Goal: Task Accomplishment & Management: Manage account settings

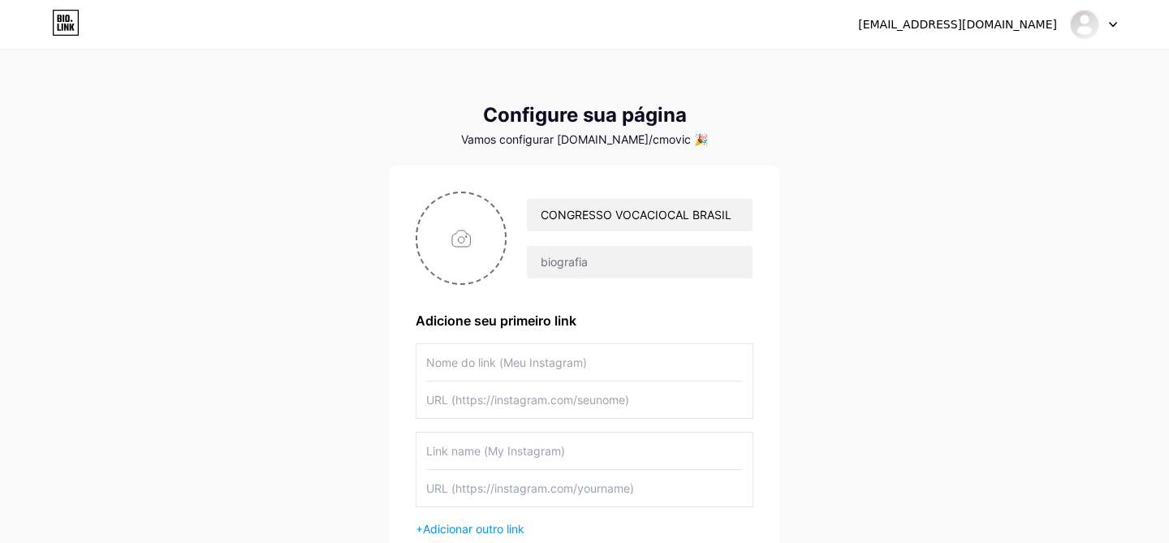
scroll to position [101, 0]
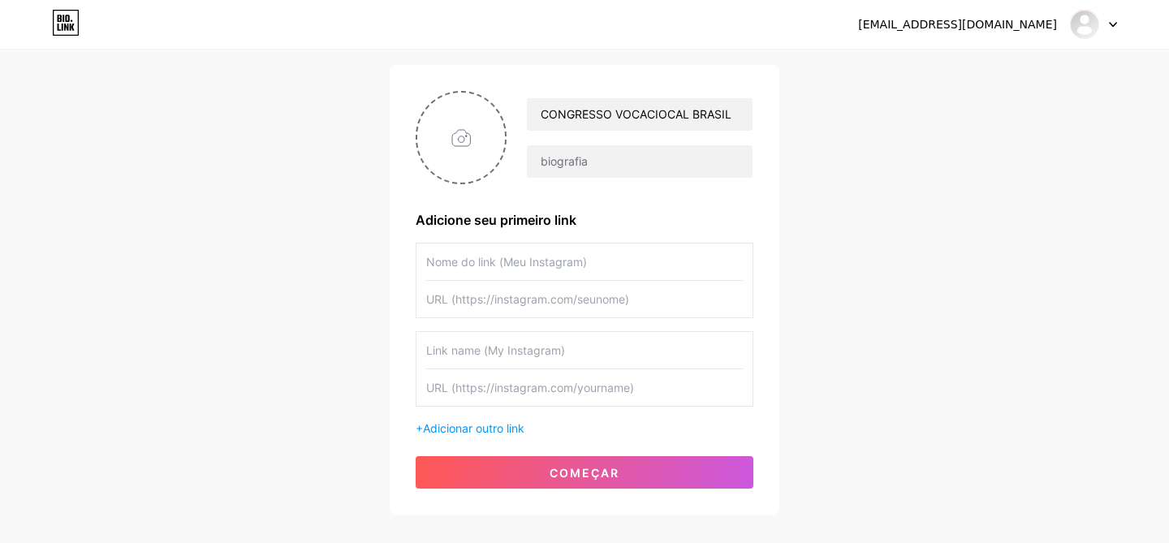
click at [456, 137] on input "file" at bounding box center [461, 138] width 88 height 90
type input "C:\fakepath\IDENTIDADE VISUAL 5º CONGRESSO VOCACIONAL.png"
click at [459, 169] on img at bounding box center [461, 137] width 91 height 93
drag, startPoint x: 459, startPoint y: 169, endPoint x: 468, endPoint y: 156, distance: 15.3
click at [468, 156] on img at bounding box center [461, 137] width 91 height 93
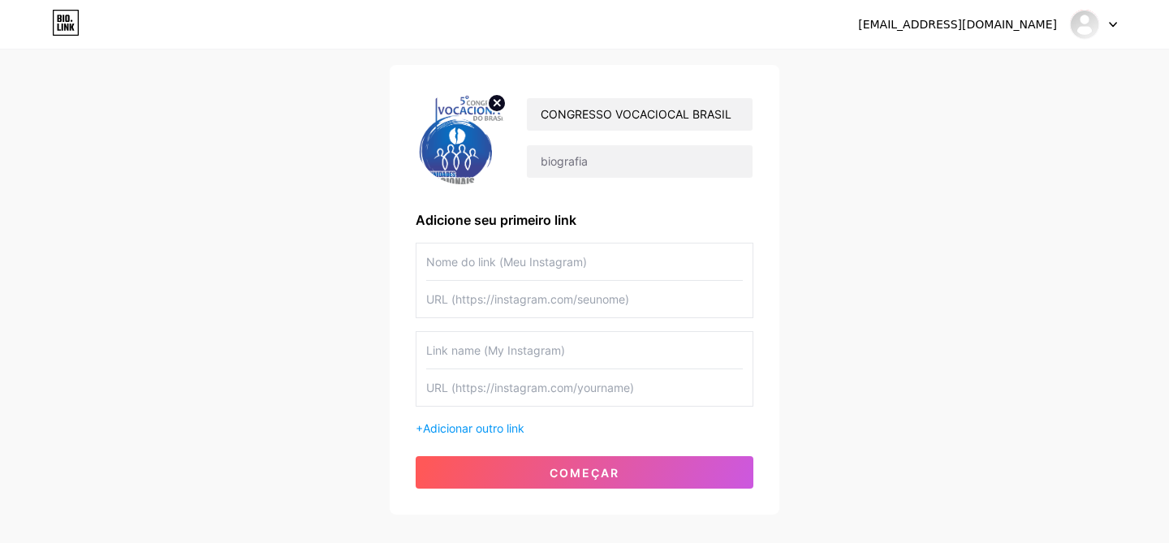
click at [465, 159] on img at bounding box center [461, 137] width 91 height 93
click at [695, 114] on input "CONGRESSO VOCACIOCAL BRASIL" at bounding box center [640, 114] width 226 height 32
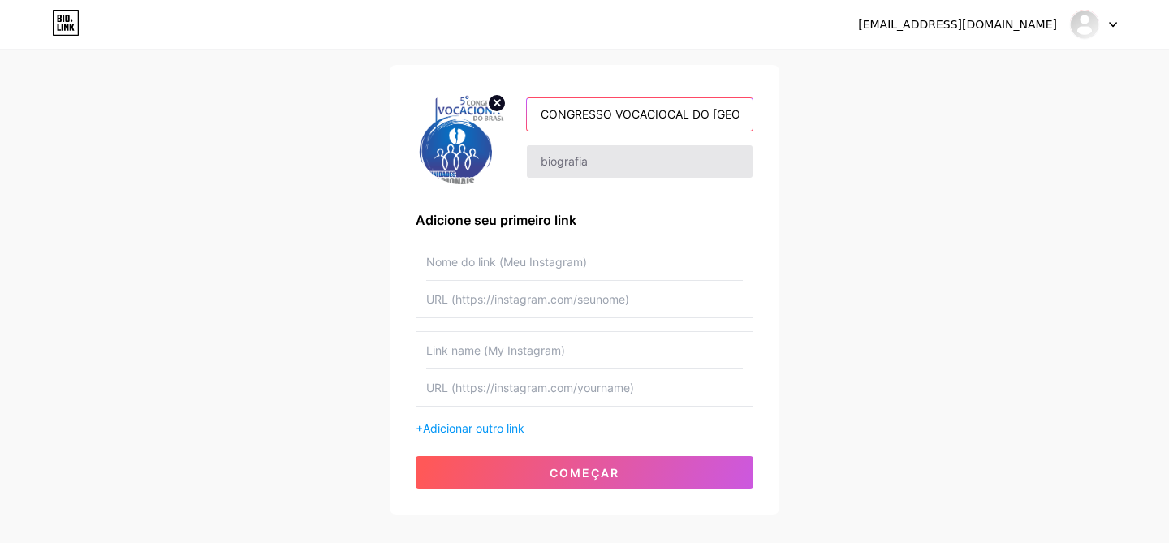
type input "CONGRESSO VOCACIOCAL DO [GEOGRAPHIC_DATA]"
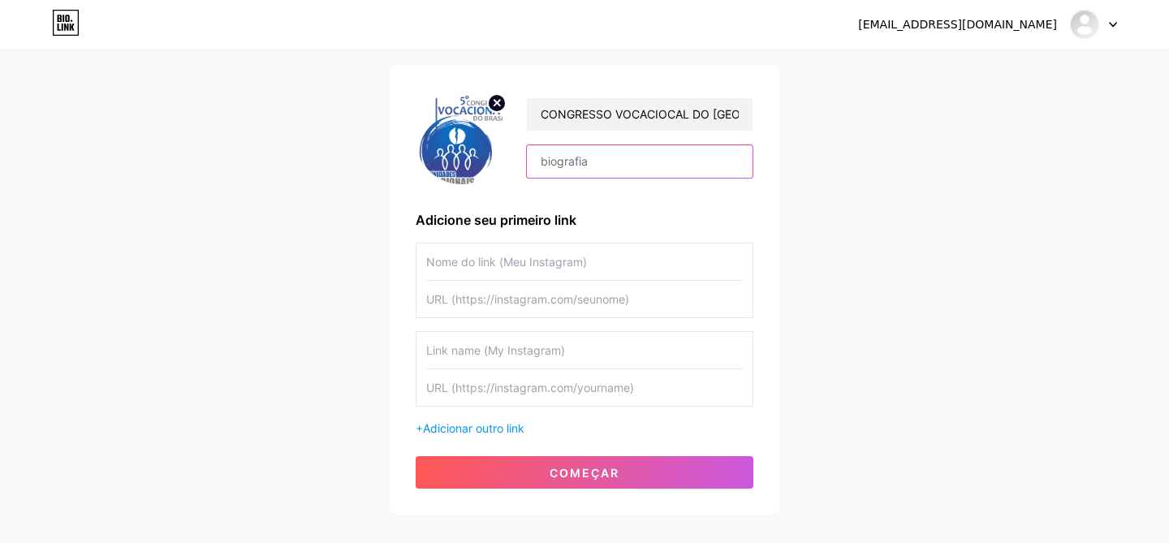
click at [675, 158] on input "text" at bounding box center [640, 161] width 226 height 32
type input "5"
click at [458, 264] on input "text" at bounding box center [584, 262] width 317 height 37
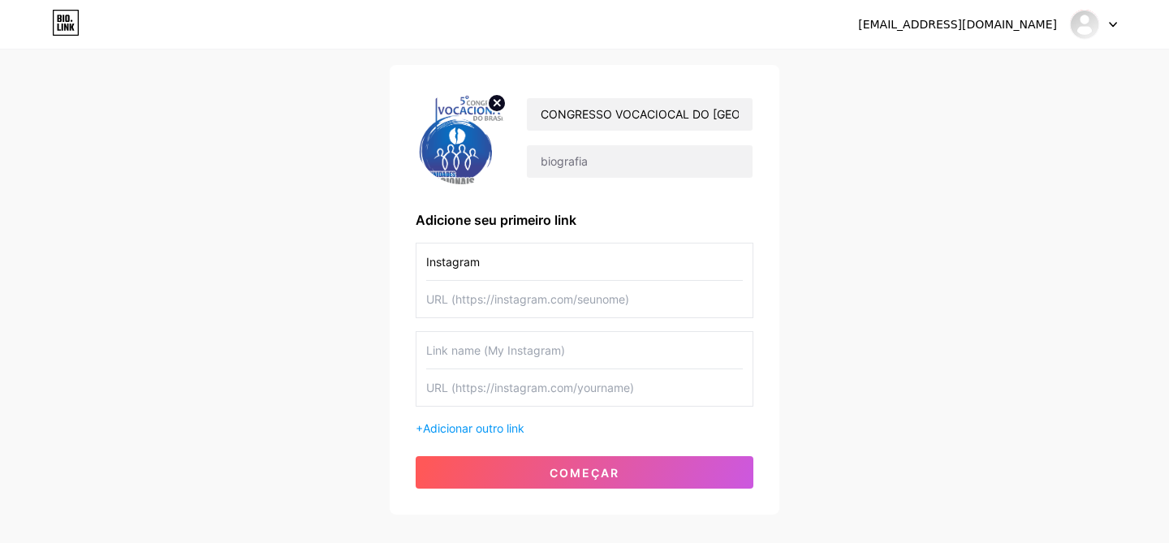
type input "Instagram"
click at [490, 300] on input "text" at bounding box center [584, 299] width 317 height 37
click at [464, 393] on input "text" at bounding box center [584, 387] width 317 height 37
paste input "[URL][DOMAIN_NAME]"
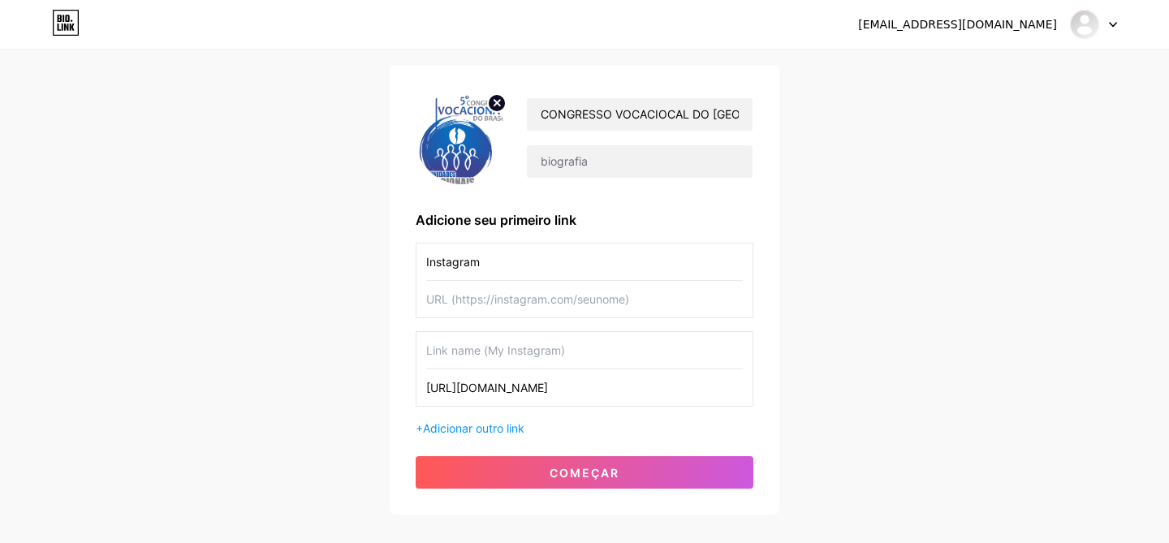
type input "[URL][DOMAIN_NAME]"
click at [484, 354] on input "text" at bounding box center [584, 350] width 317 height 37
type input "APP - ANDROID"
click at [516, 424] on font "Adicionar outro link" at bounding box center [473, 428] width 101 height 14
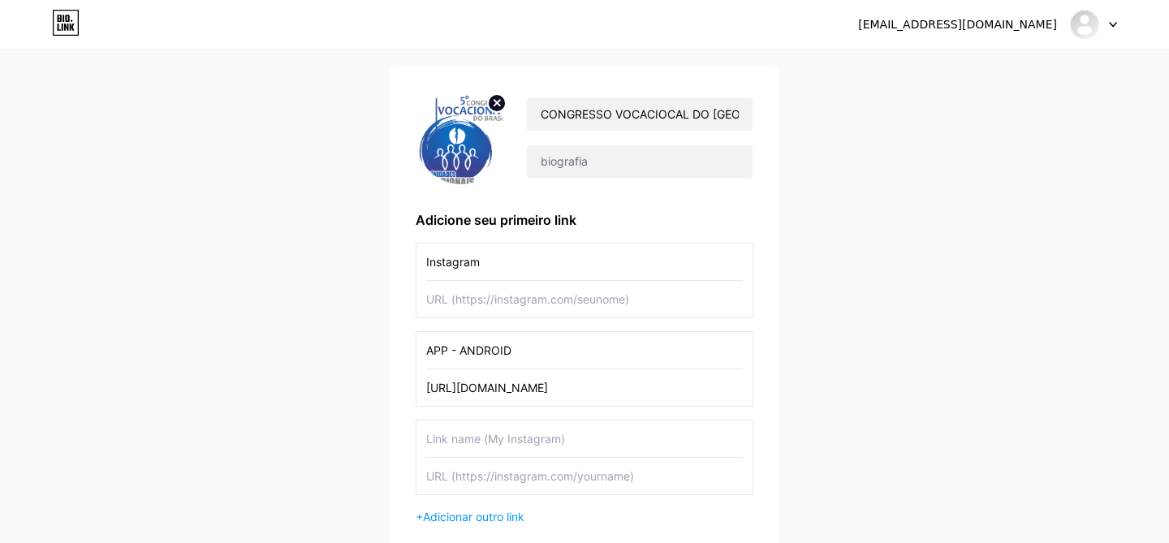
click at [502, 441] on input "text" at bounding box center [584, 438] width 317 height 37
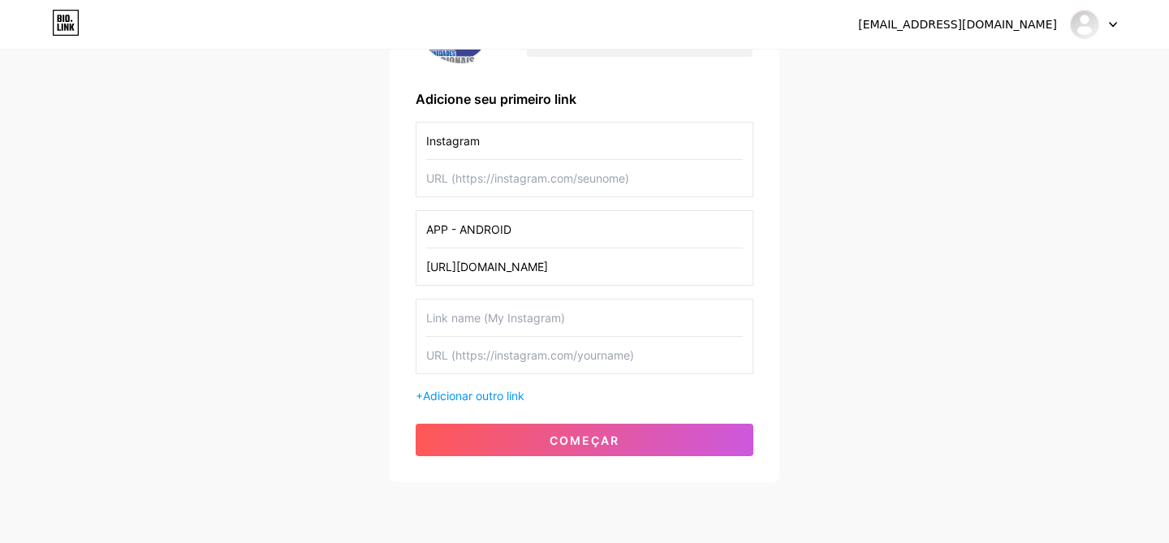
scroll to position [239, 0]
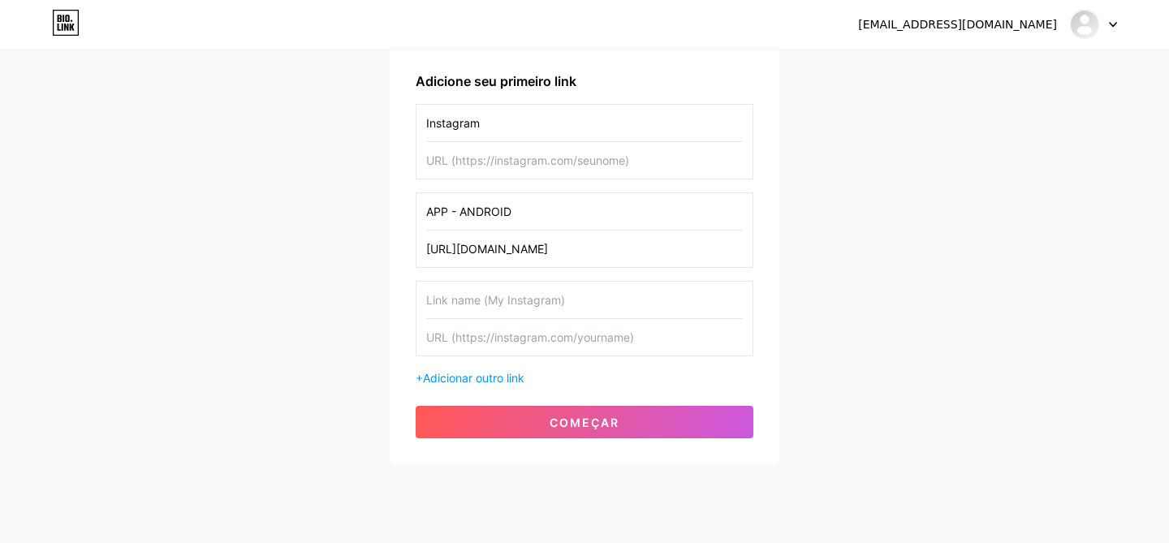
drag, startPoint x: 482, startPoint y: 162, endPoint x: 367, endPoint y: -91, distance: 278.3
click at [367, 0] on html "[EMAIL_ADDRESS][DOMAIN_NAME] Painel Sair Configure sua página Vamos configurar …" at bounding box center [584, 171] width 1169 height 821
paste input "[URL][DOMAIN_NAME]"
type input "[URL][DOMAIN_NAME]"
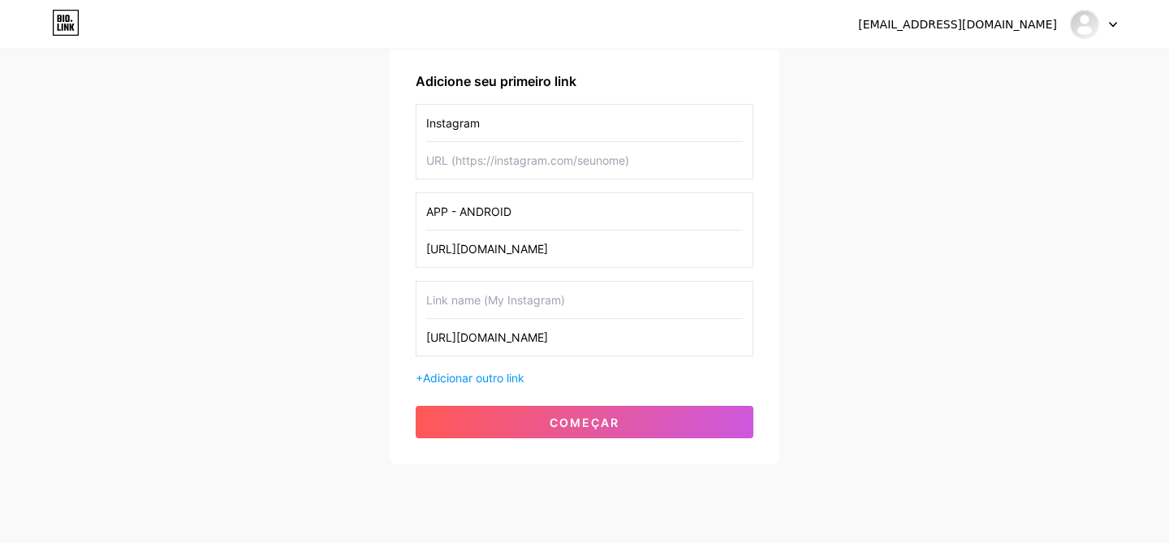
scroll to position [0, 0]
paste input "[URL][DOMAIN_NAME]"
type input "[URL][DOMAIN_NAME]"
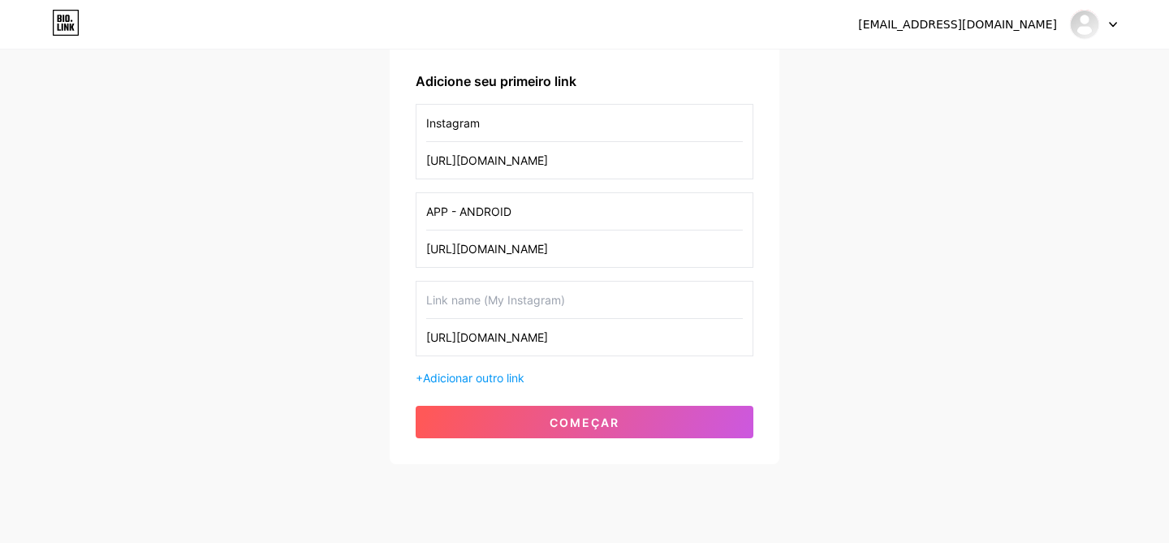
drag, startPoint x: 426, startPoint y: 340, endPoint x: 588, endPoint y: 343, distance: 161.6
click at [588, 343] on input "[URL][DOMAIN_NAME]" at bounding box center [584, 337] width 317 height 37
type input "movic_?igsh=YmNlMnZ0enBvYWR4&utm_source=qr"
drag, startPoint x: 713, startPoint y: 330, endPoint x: 416, endPoint y: 336, distance: 296.4
click at [416, 336] on div "movic_?igsh=YmNlMnZ0enBvYWR4&utm_source=qr" at bounding box center [585, 318] width 338 height 75
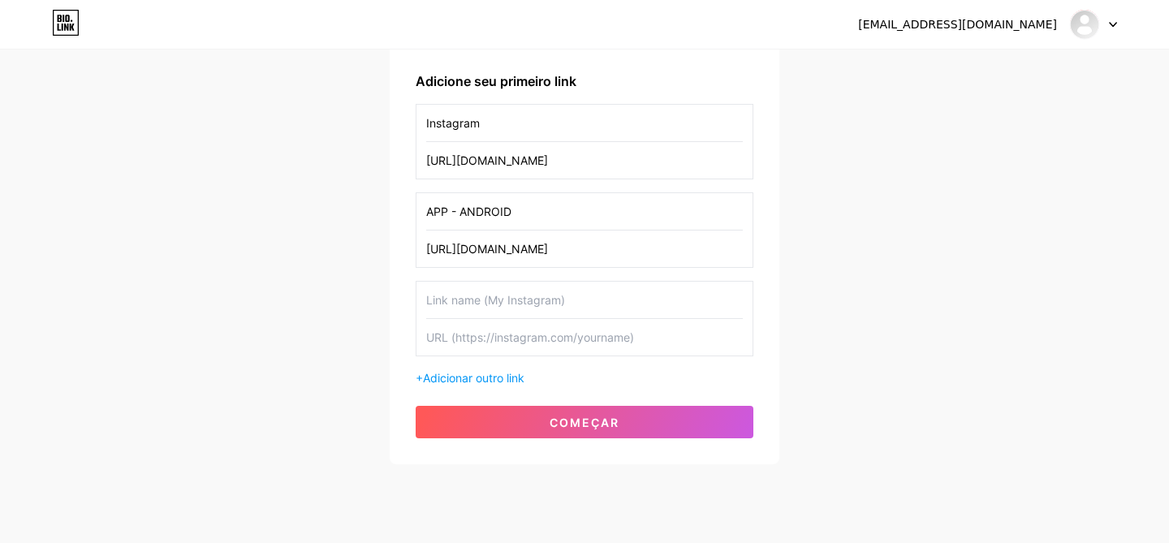
click at [381, 311] on div "[EMAIL_ADDRESS][DOMAIN_NAME] Painel Sair Configure sua página Vamos configurar …" at bounding box center [584, 139] width 1169 height 756
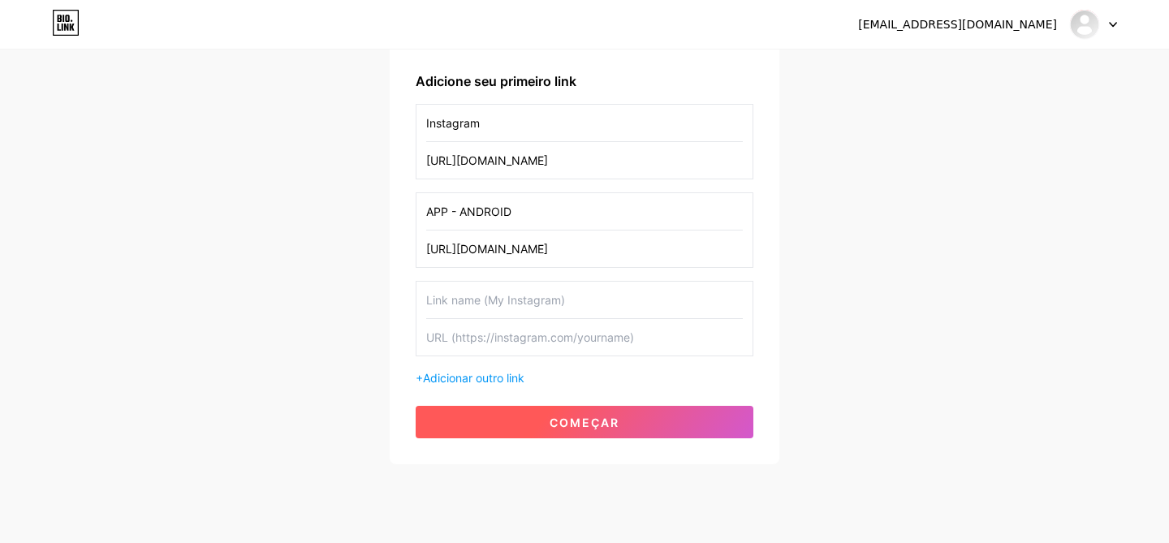
click at [501, 422] on button "começar" at bounding box center [585, 422] width 338 height 32
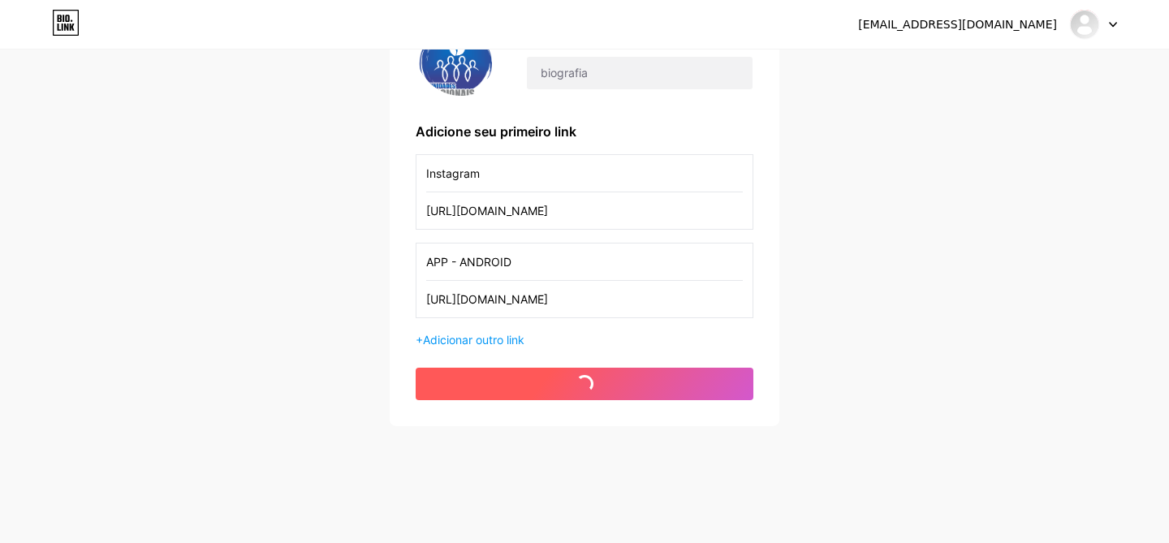
scroll to position [189, 0]
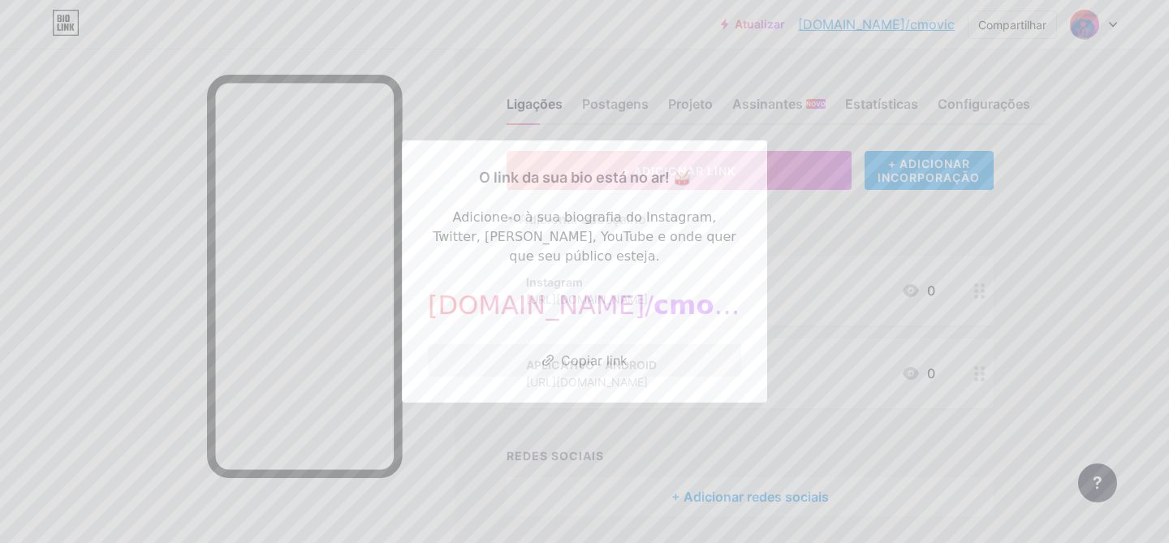
click at [464, 72] on div at bounding box center [584, 271] width 1169 height 543
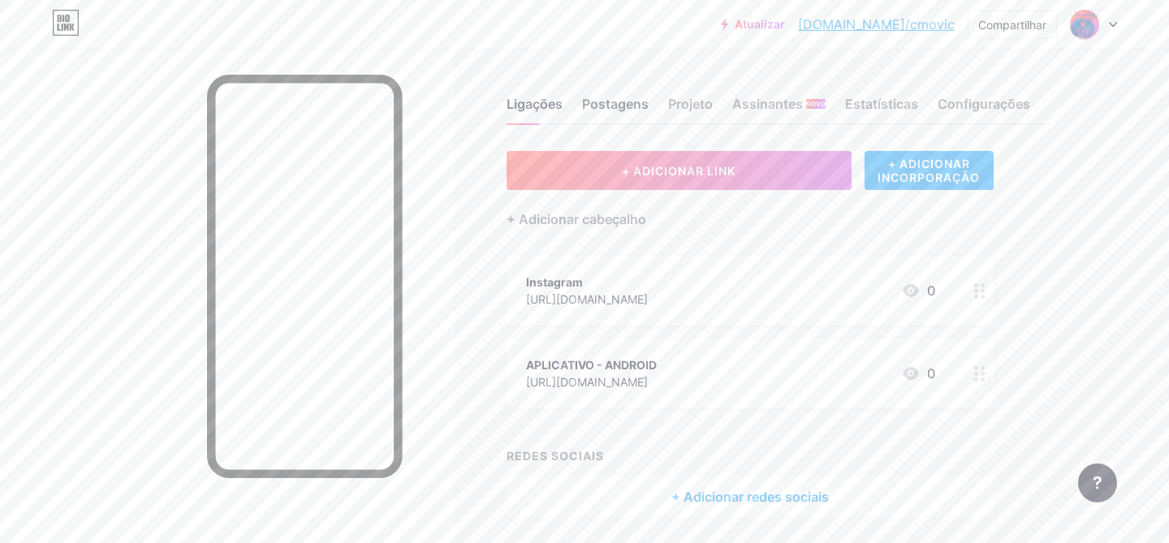
click at [612, 104] on font "Postagens" at bounding box center [615, 104] width 67 height 16
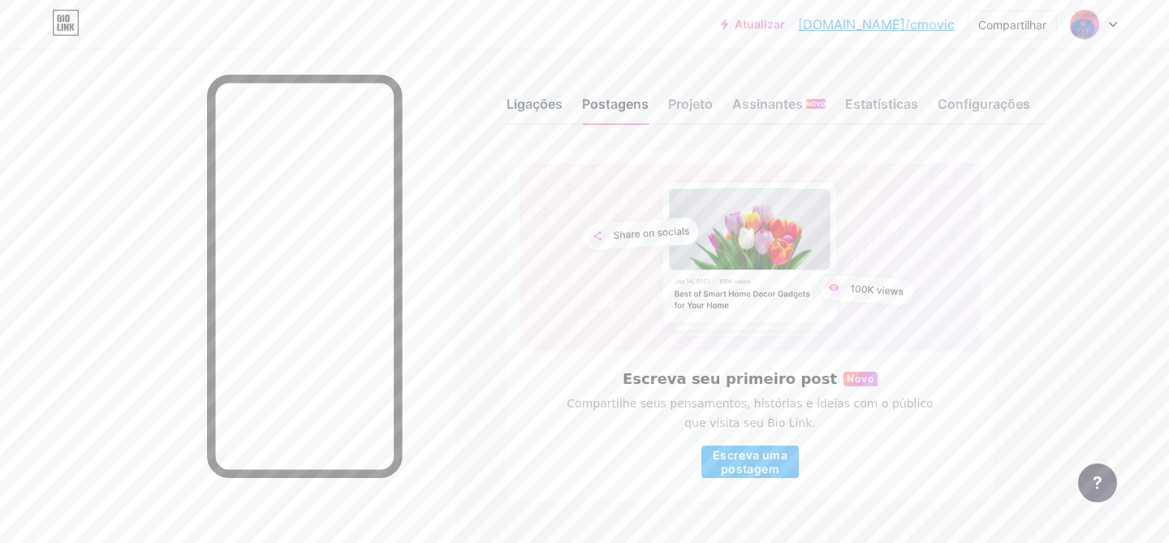
click at [515, 106] on font "Ligações" at bounding box center [535, 104] width 56 height 16
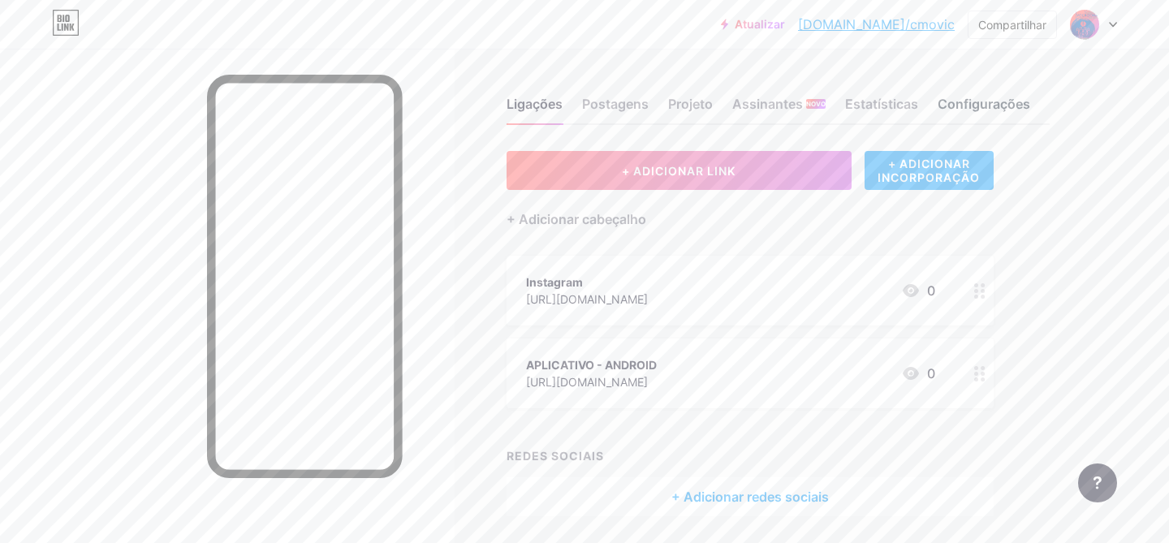
click at [964, 104] on font "Configurações" at bounding box center [984, 104] width 93 height 16
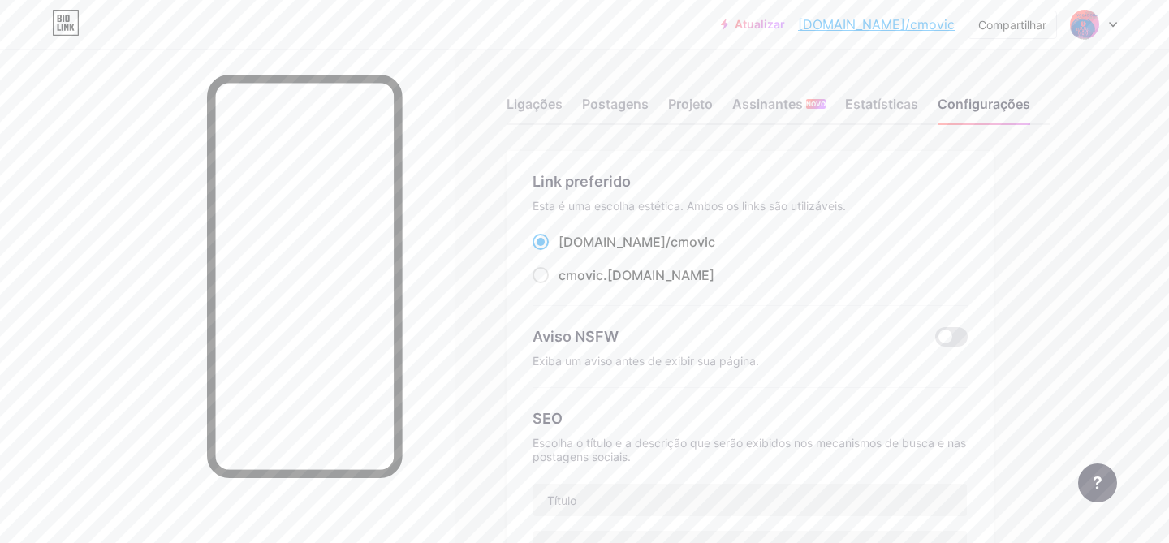
click at [1116, 15] on div at bounding box center [1093, 24] width 47 height 29
click at [1001, 110] on font "[DOMAIN_NAME]/cmovic" at bounding box center [1021, 112] width 119 height 12
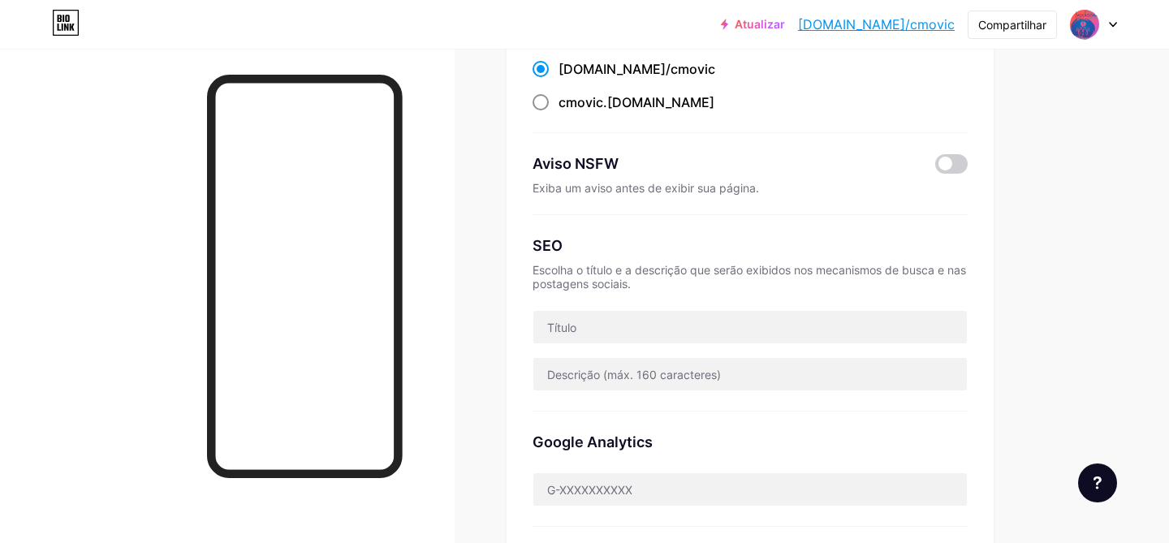
scroll to position [175, 0]
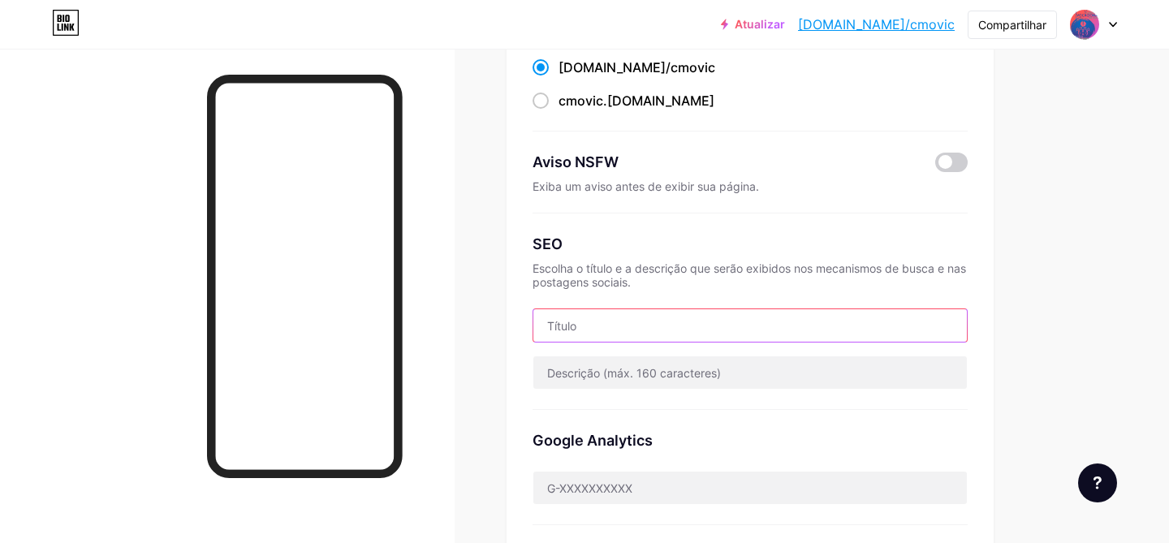
click at [584, 324] on input "text" at bounding box center [749, 325] width 433 height 32
type input "c"
type input "Congresso Vocacional do Brasil"
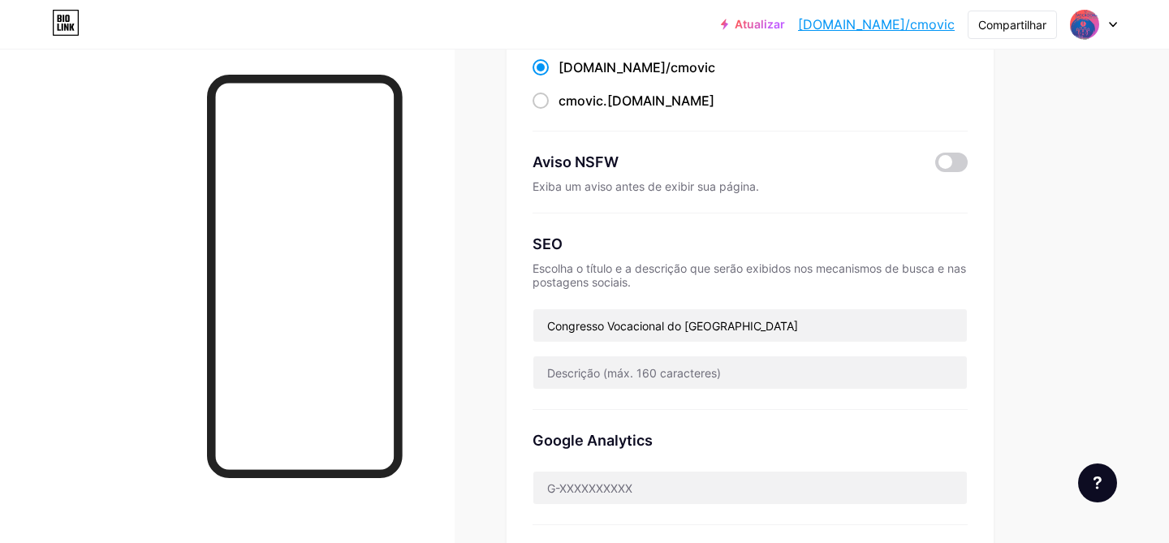
click at [1033, 274] on div "Link preferido Esta é uma escolha estética. Ambos os links são utilizáveis. bio…" at bounding box center [778, 531] width 543 height 1111
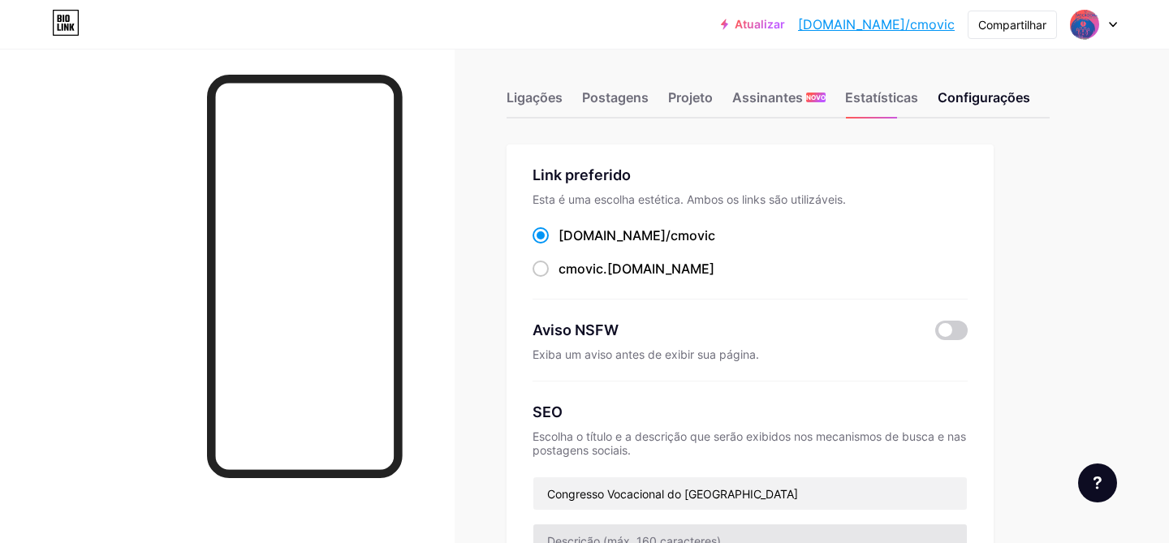
scroll to position [6, 0]
click at [686, 101] on font "Projeto" at bounding box center [690, 98] width 45 height 16
click at [703, 93] on font "Projeto" at bounding box center [690, 98] width 45 height 16
click at [605, 97] on font "Postagens" at bounding box center [615, 98] width 67 height 16
click at [533, 103] on font "Ligações" at bounding box center [535, 98] width 56 height 16
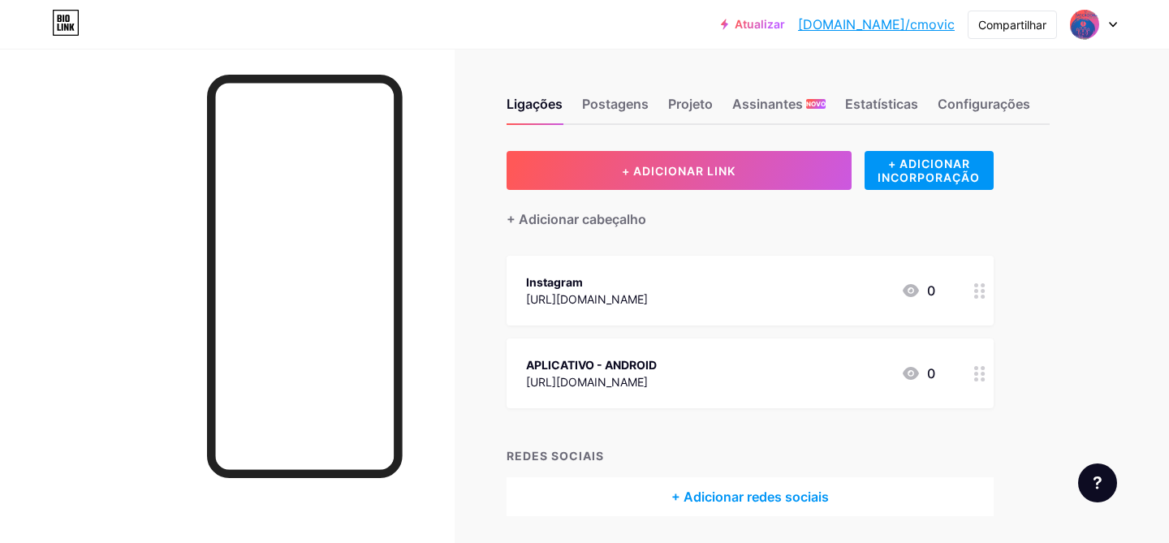
click at [785, 30] on font "Atualizar" at bounding box center [760, 24] width 50 height 14
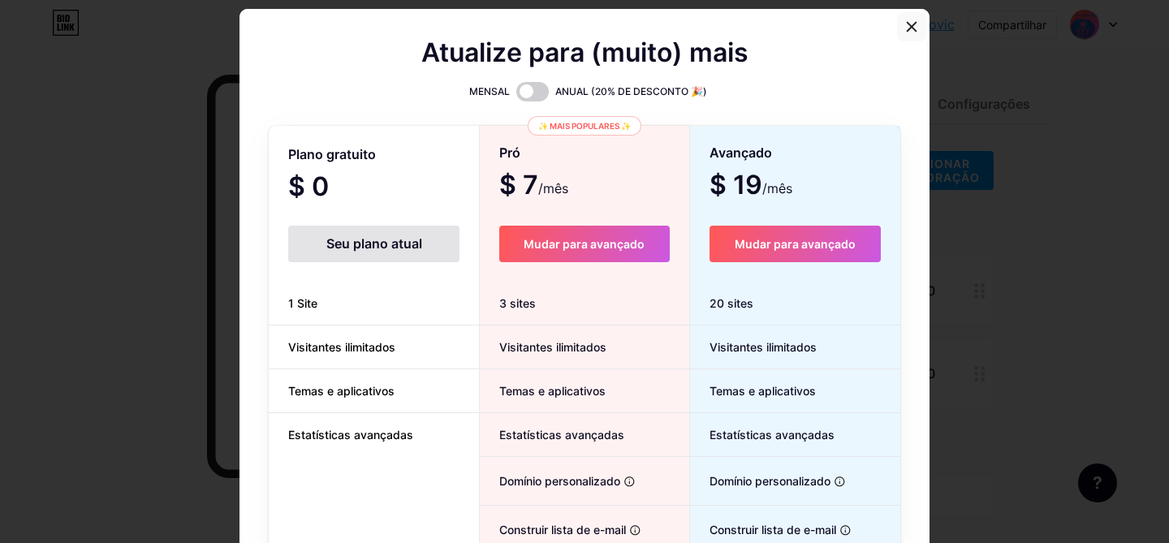
click at [912, 29] on icon at bounding box center [911, 26] width 13 height 13
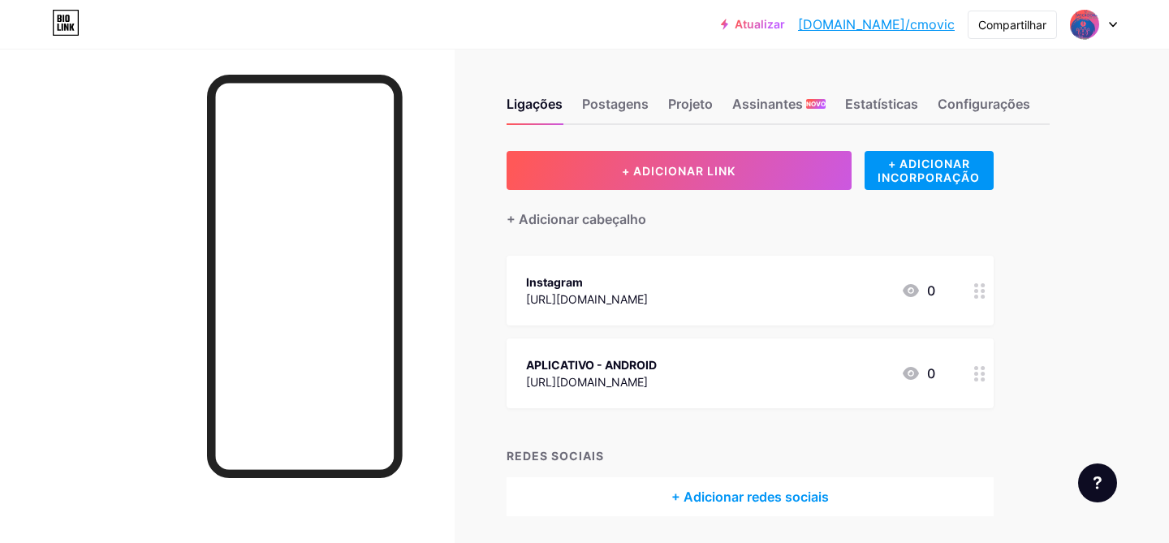
click at [1118, 24] on div "Atualizar bio.link/cmovic... bio.link/cmovic Compartilhar Trocar de conta CONGR…" at bounding box center [584, 24] width 1169 height 29
click at [1115, 24] on icon at bounding box center [1113, 25] width 8 height 6
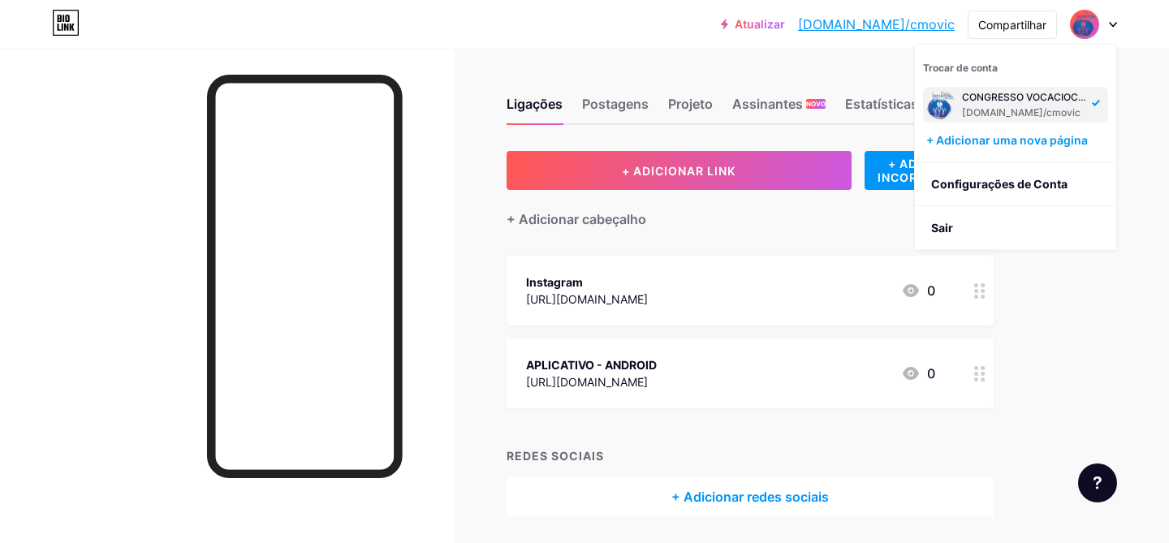
click at [1138, 347] on div "Atualizar bio.link/cmovic... bio.link/cmovic Compartilhar Trocar de conta CONGR…" at bounding box center [584, 298] width 1169 height 597
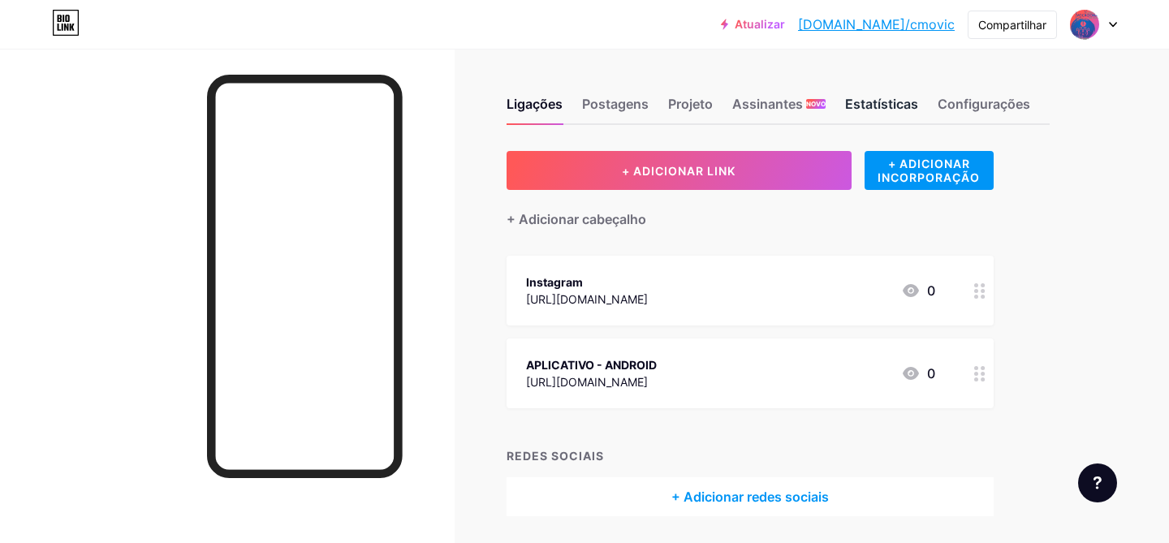
click at [886, 105] on font "Estatísticas" at bounding box center [881, 104] width 73 height 16
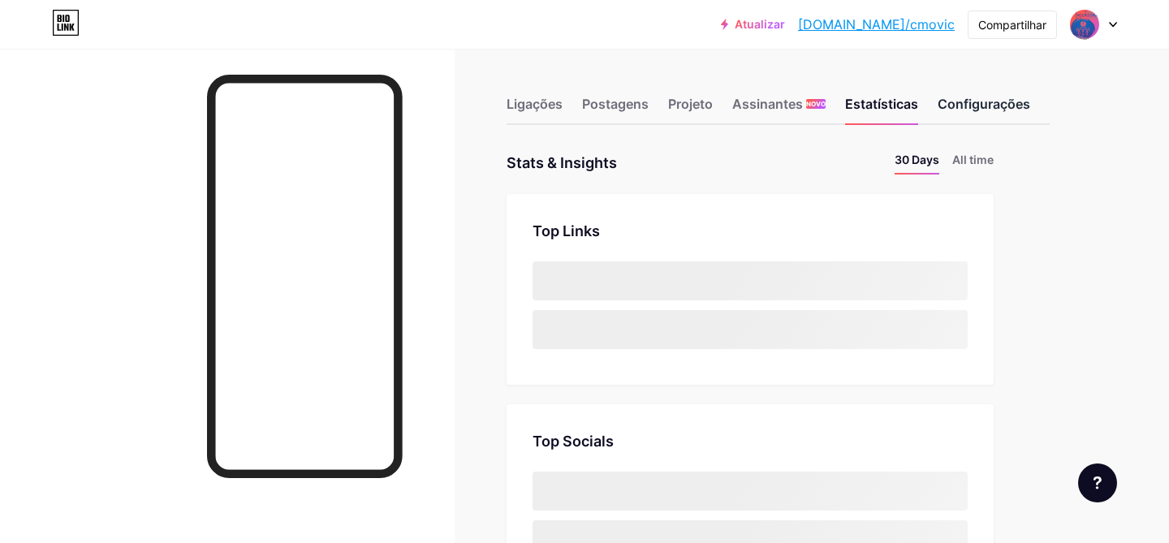
click at [977, 98] on font "Configurações" at bounding box center [984, 104] width 93 height 16
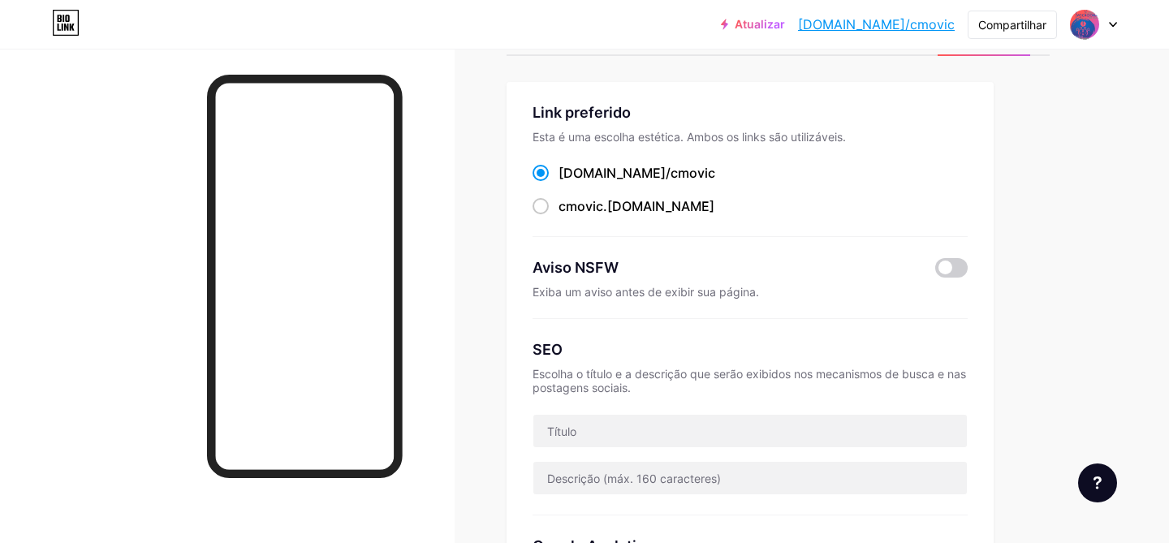
scroll to position [75, 0]
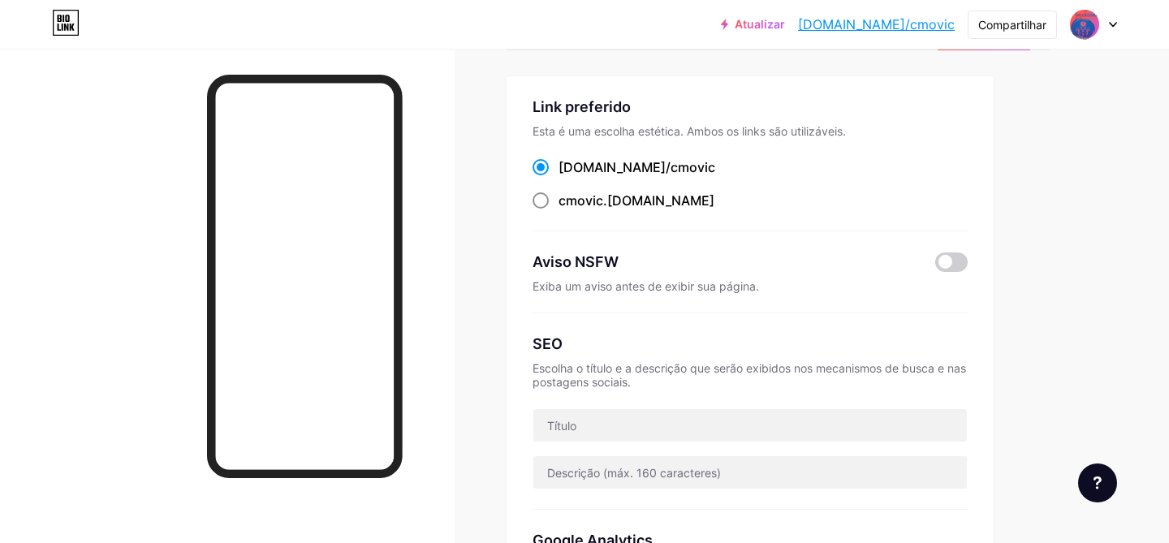
click at [589, 204] on font "cmovic" at bounding box center [581, 200] width 45 height 16
click at [569, 210] on input "cmovic .bio.link" at bounding box center [564, 215] width 11 height 11
radio input "true"
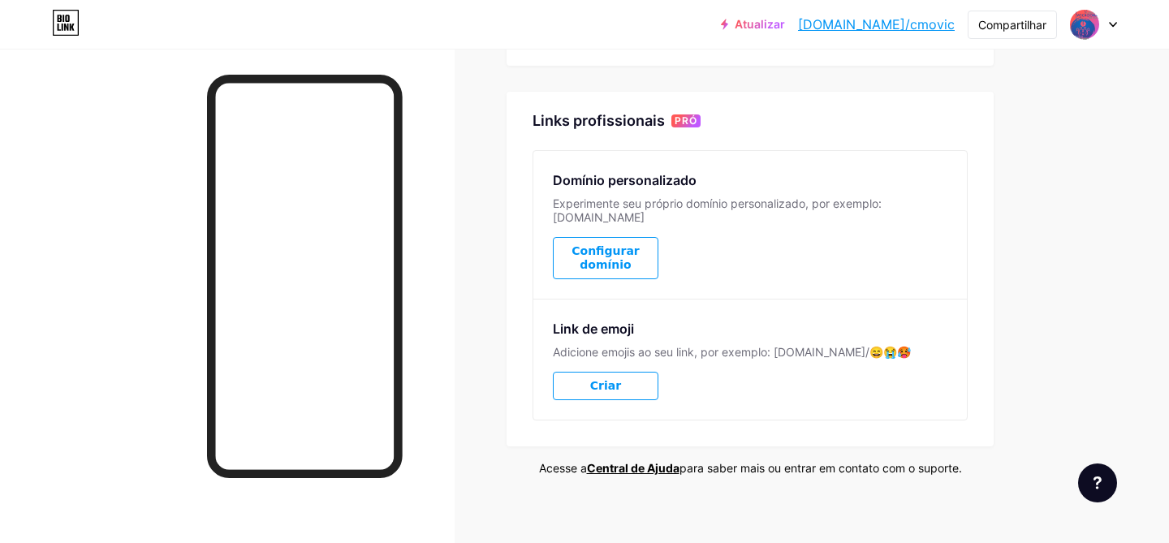
scroll to position [827, 0]
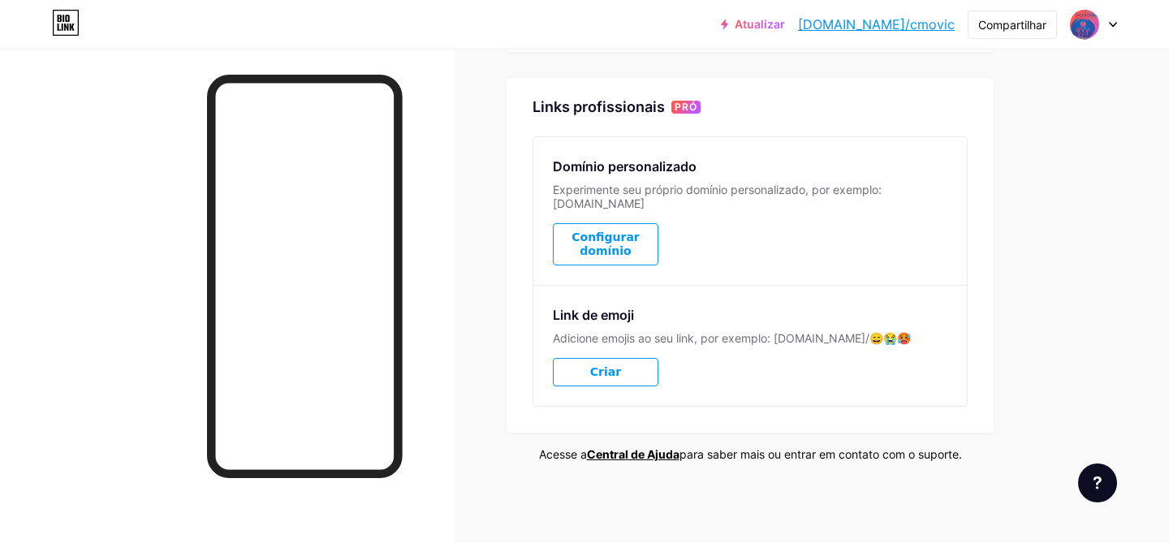
click at [617, 232] on font "Configurar domínio" at bounding box center [604, 244] width 67 height 27
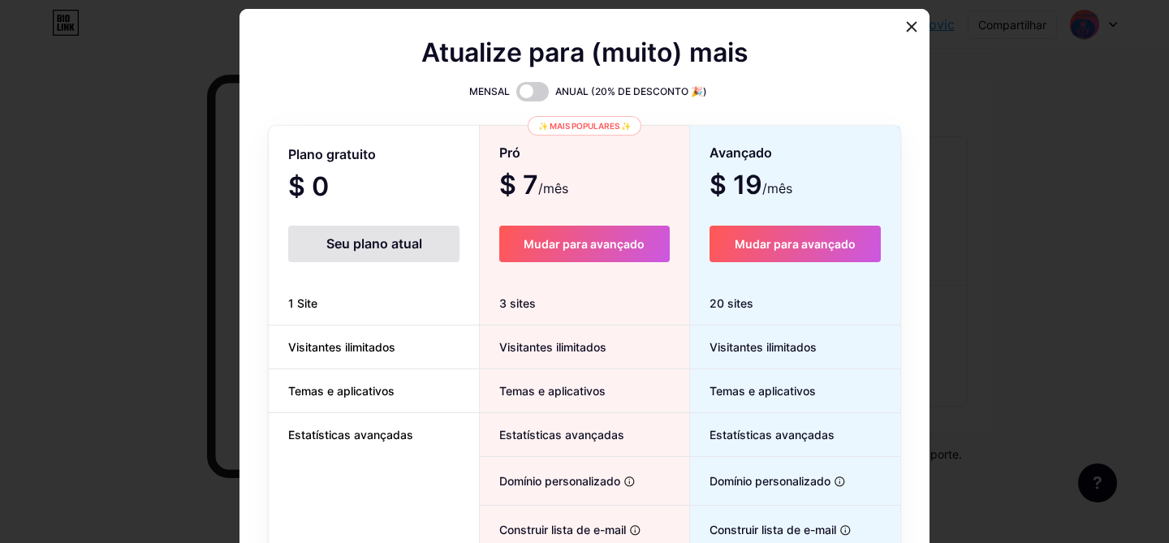
click at [372, 250] on font "Seu plano atual" at bounding box center [374, 243] width 96 height 16
click at [914, 25] on icon at bounding box center [911, 26] width 13 height 13
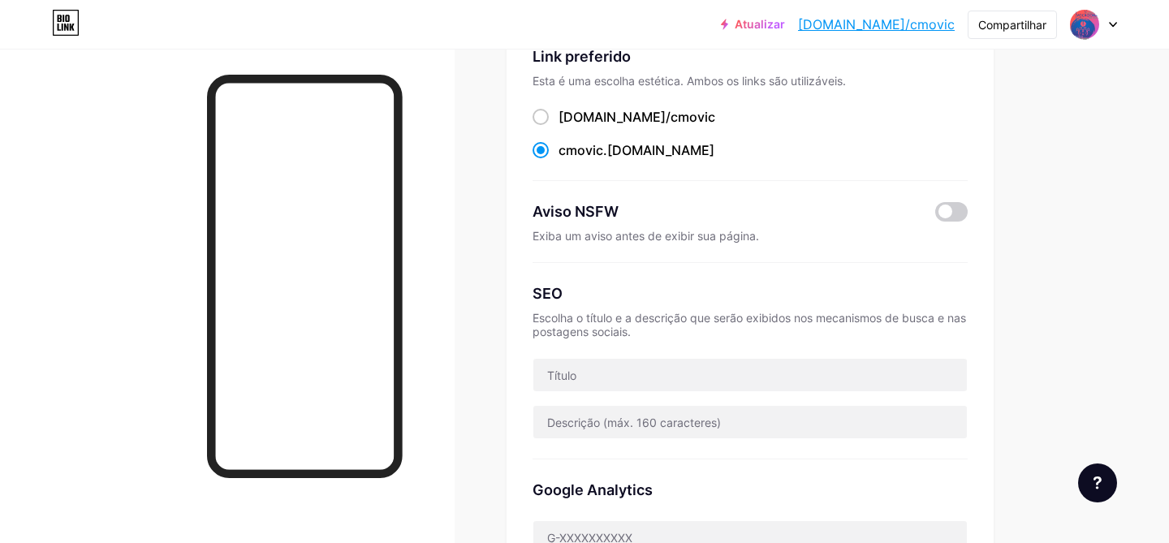
scroll to position [0, 0]
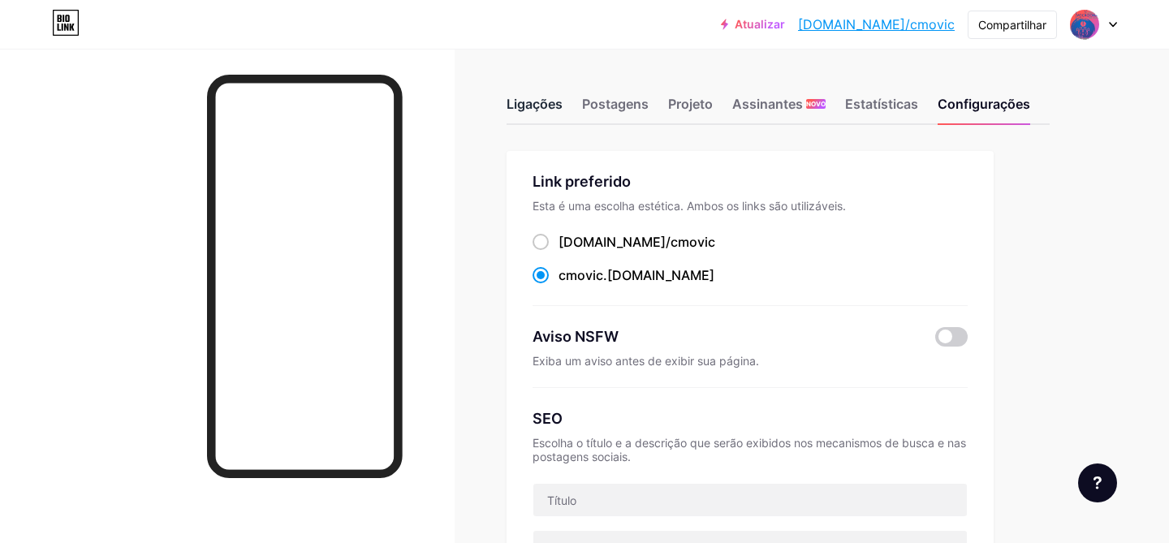
click at [534, 109] on font "Ligações" at bounding box center [535, 104] width 56 height 16
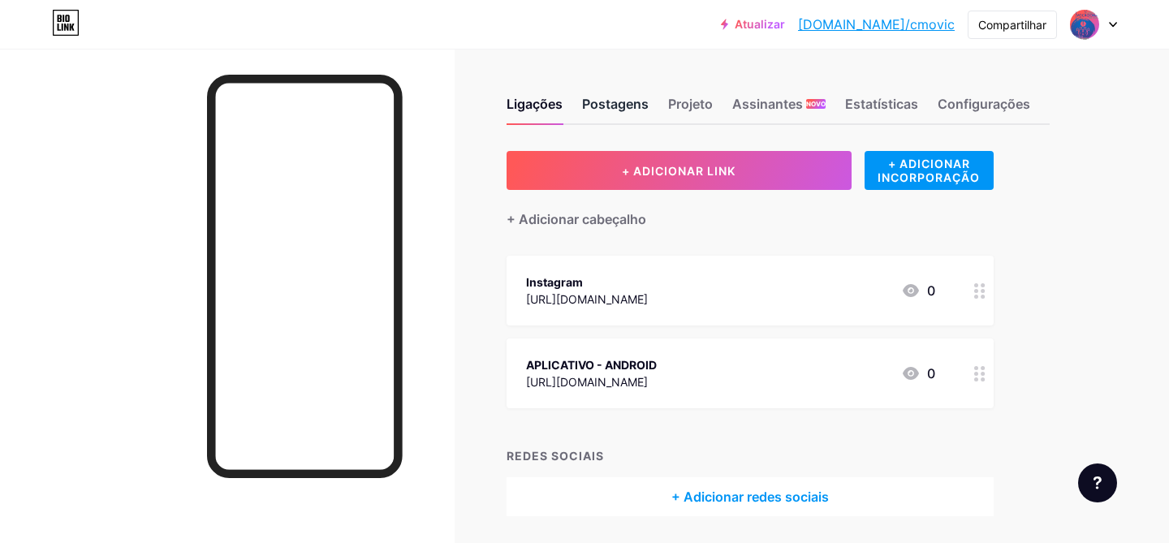
scroll to position [54, 0]
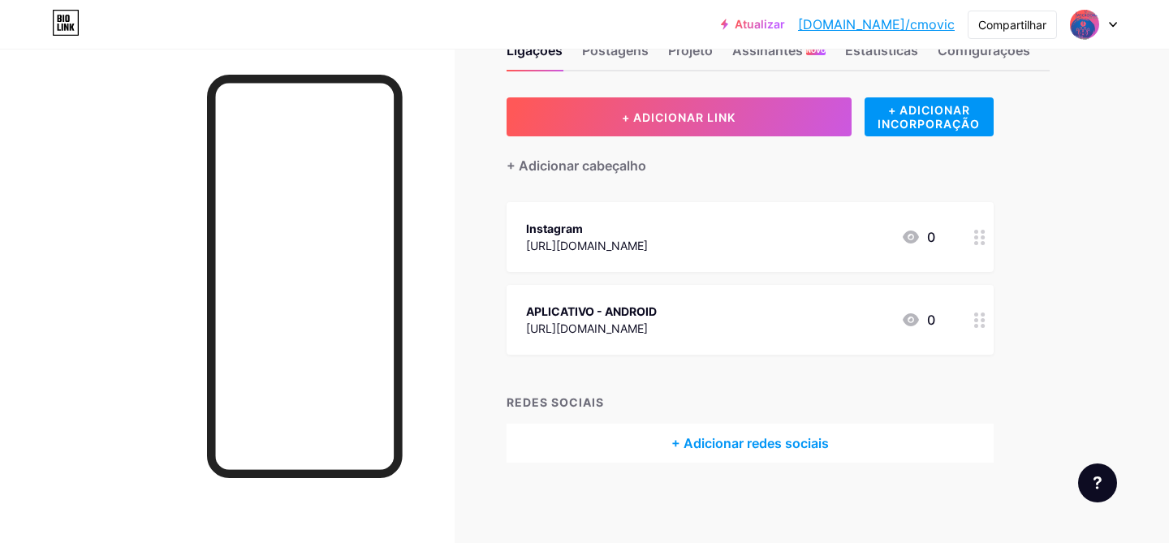
click at [647, 442] on div "+ Adicionar redes sociais" at bounding box center [750, 443] width 487 height 39
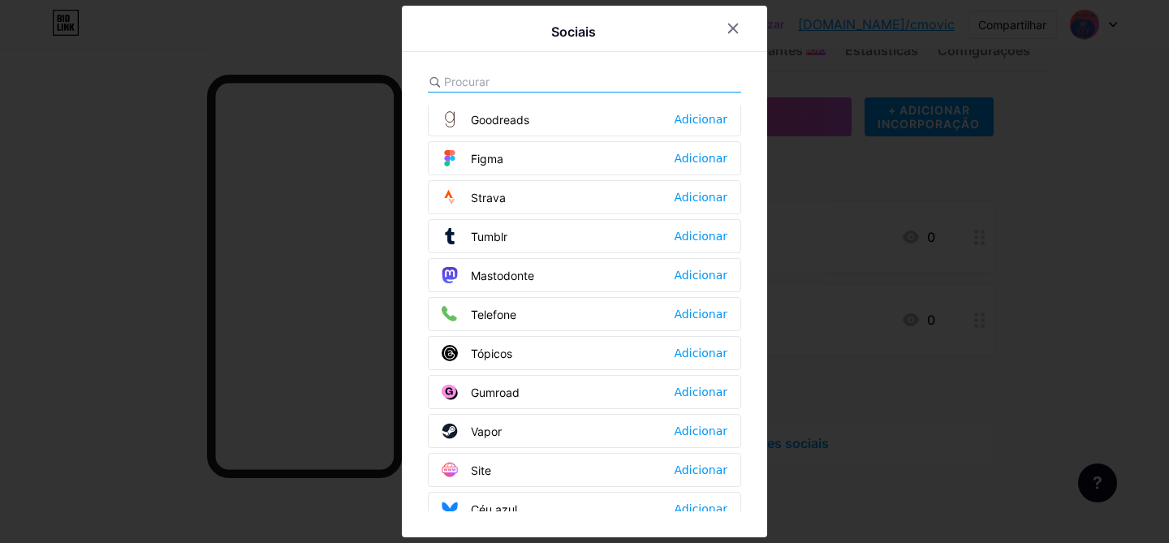
scroll to position [1464, 0]
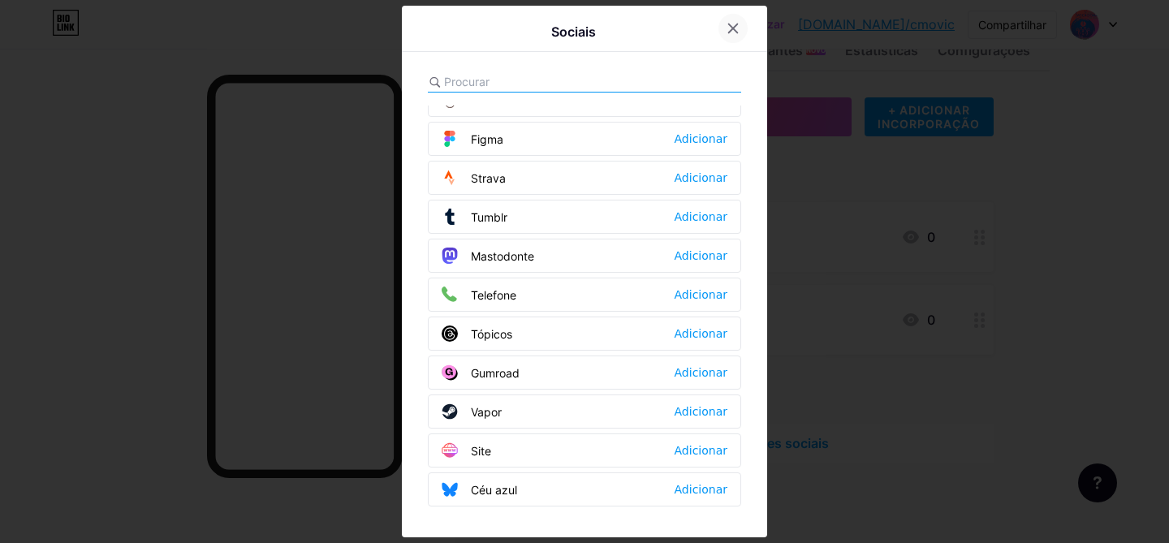
click at [735, 26] on icon at bounding box center [733, 28] width 9 height 9
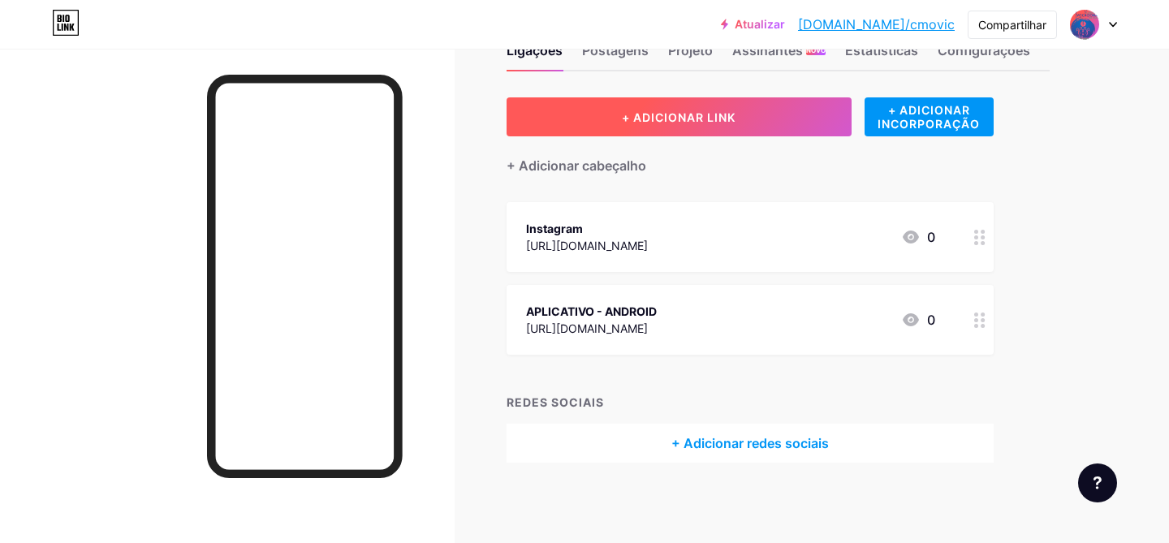
scroll to position [0, 0]
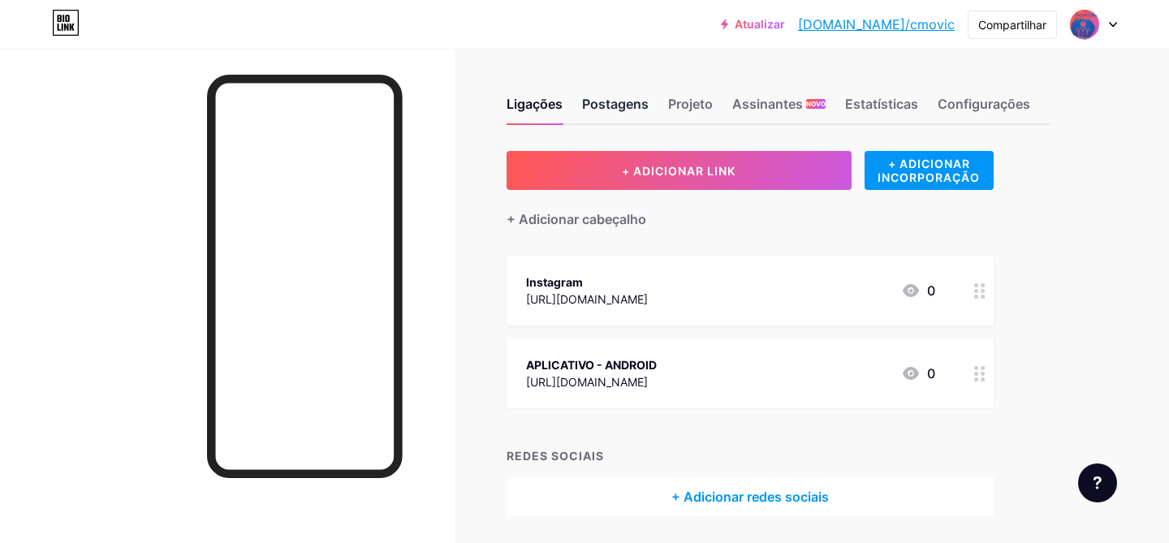
click at [628, 101] on font "Postagens" at bounding box center [615, 104] width 67 height 16
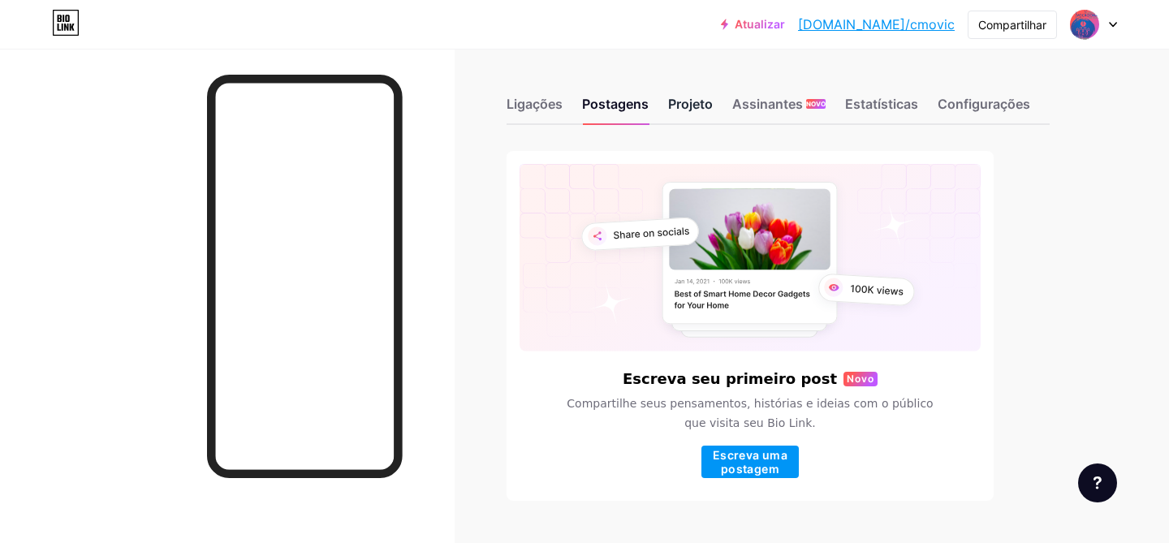
click at [687, 102] on font "Projeto" at bounding box center [690, 104] width 45 height 16
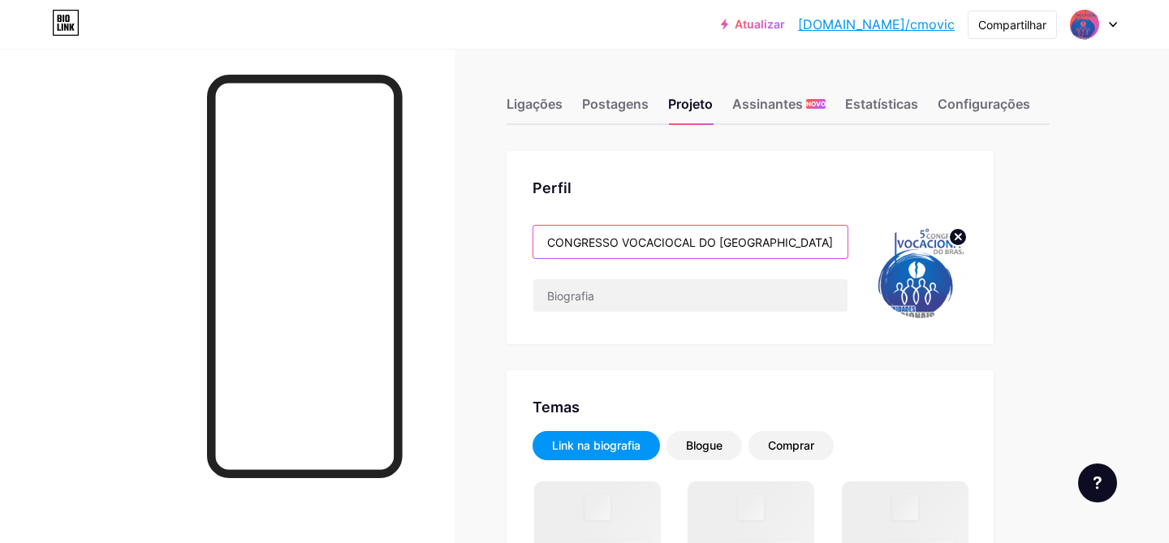
click at [691, 244] on input "CONGRESSO VOCACIOCAL DO [GEOGRAPHIC_DATA]" at bounding box center [690, 242] width 314 height 32
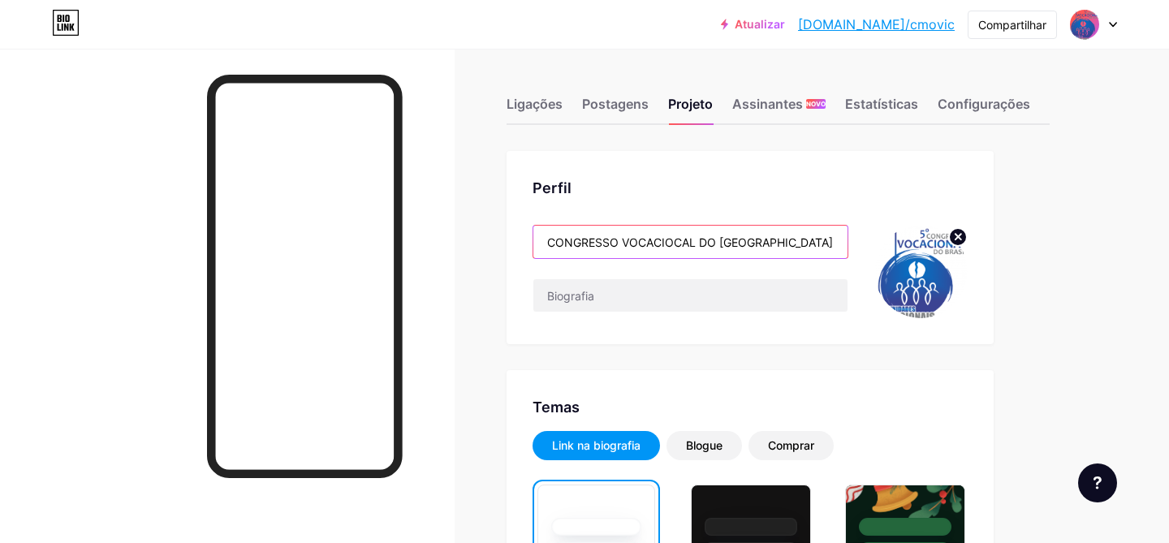
click at [693, 242] on input "CONGRESSO VOCACIOCAL DO [GEOGRAPHIC_DATA]" at bounding box center [690, 242] width 314 height 32
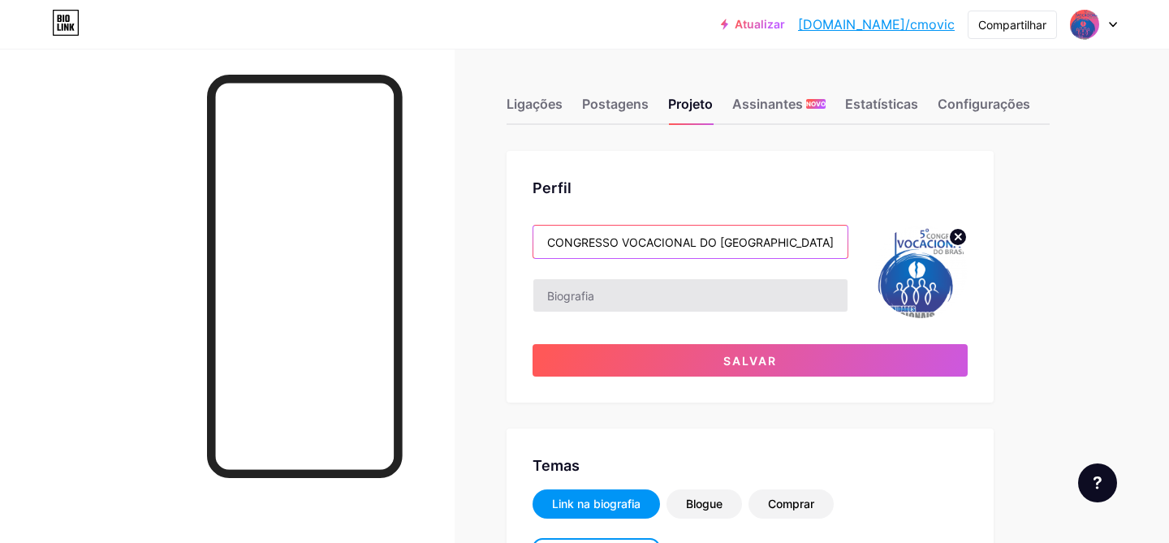
type input "CONGRESSO VOCACIONAL DO BRASIL"
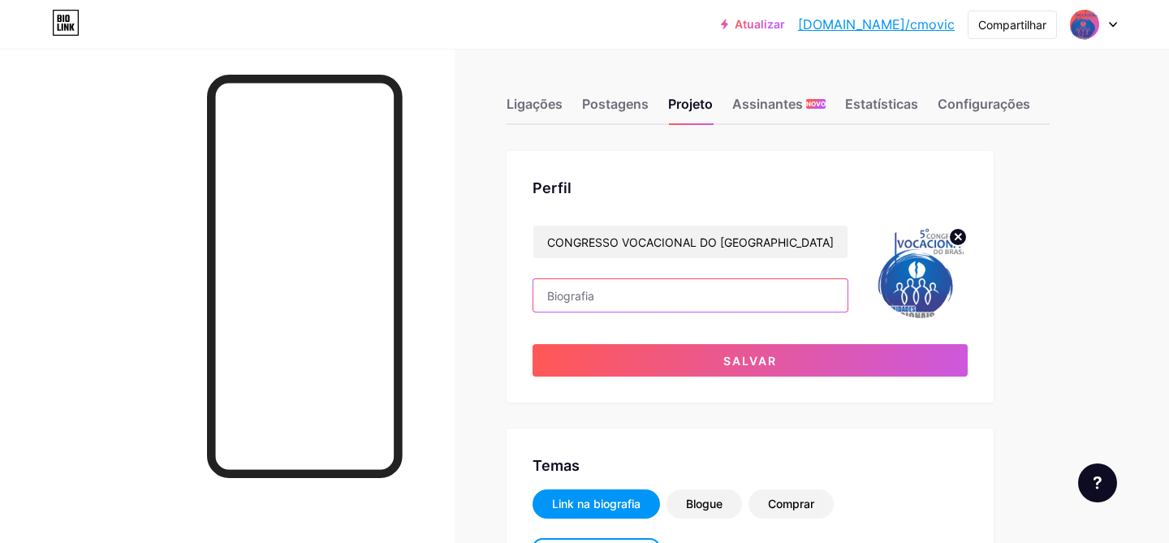
click at [683, 295] on input "text" at bounding box center [690, 295] width 314 height 32
